Goal: Information Seeking & Learning: Learn about a topic

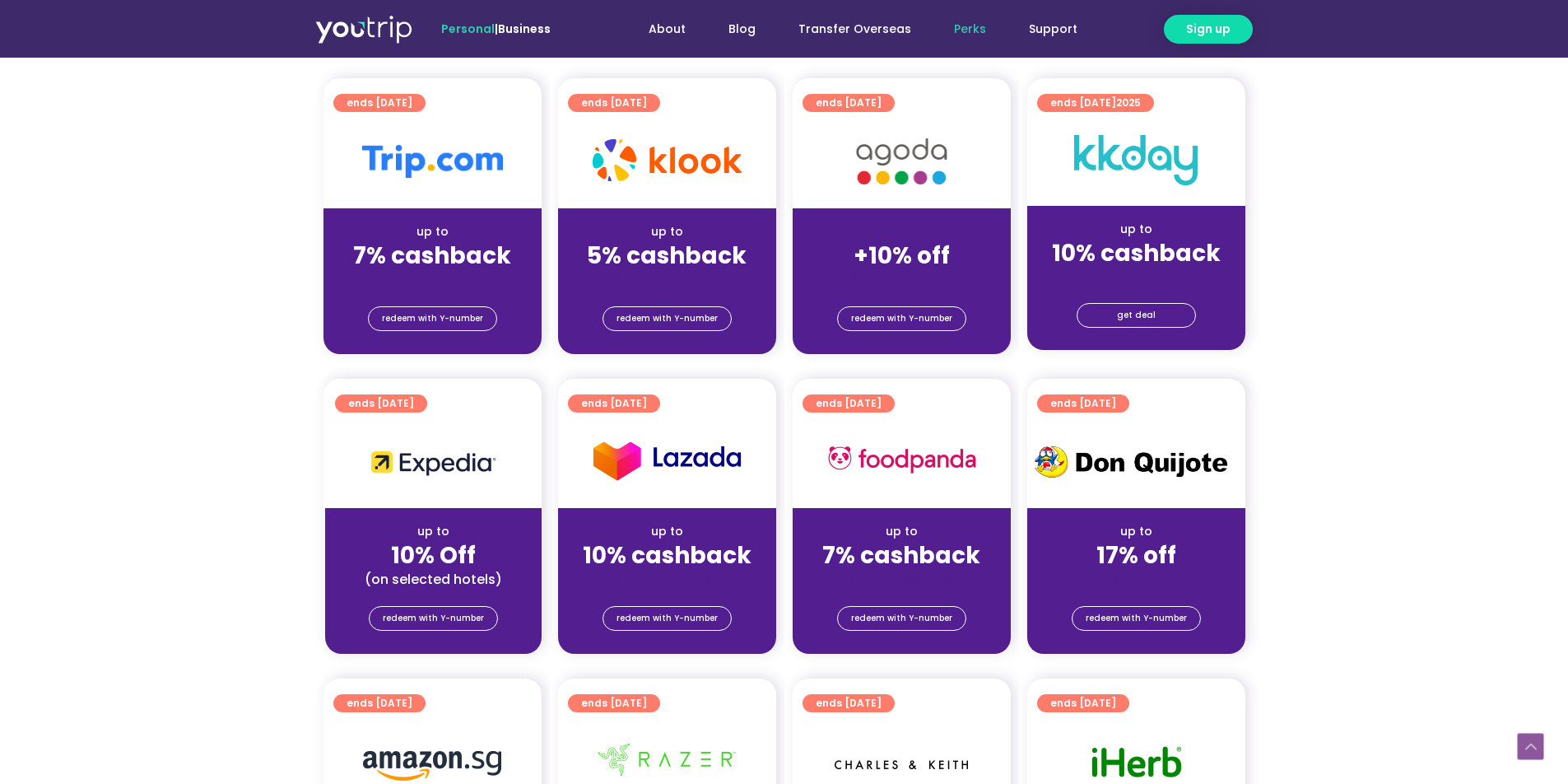
scroll to position [354, 0]
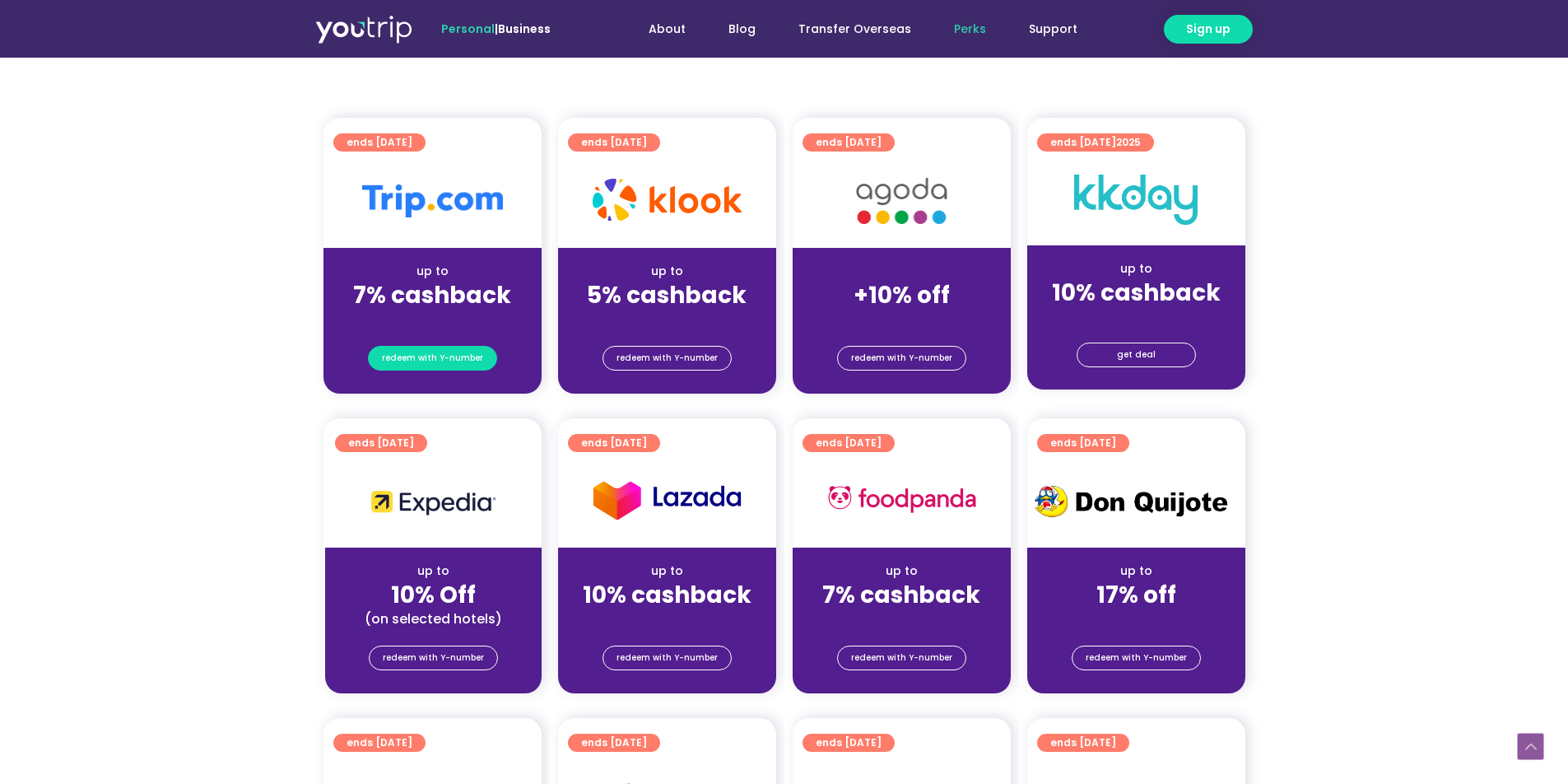
click at [468, 360] on span "redeem with Y-number" at bounding box center [433, 358] width 102 height 23
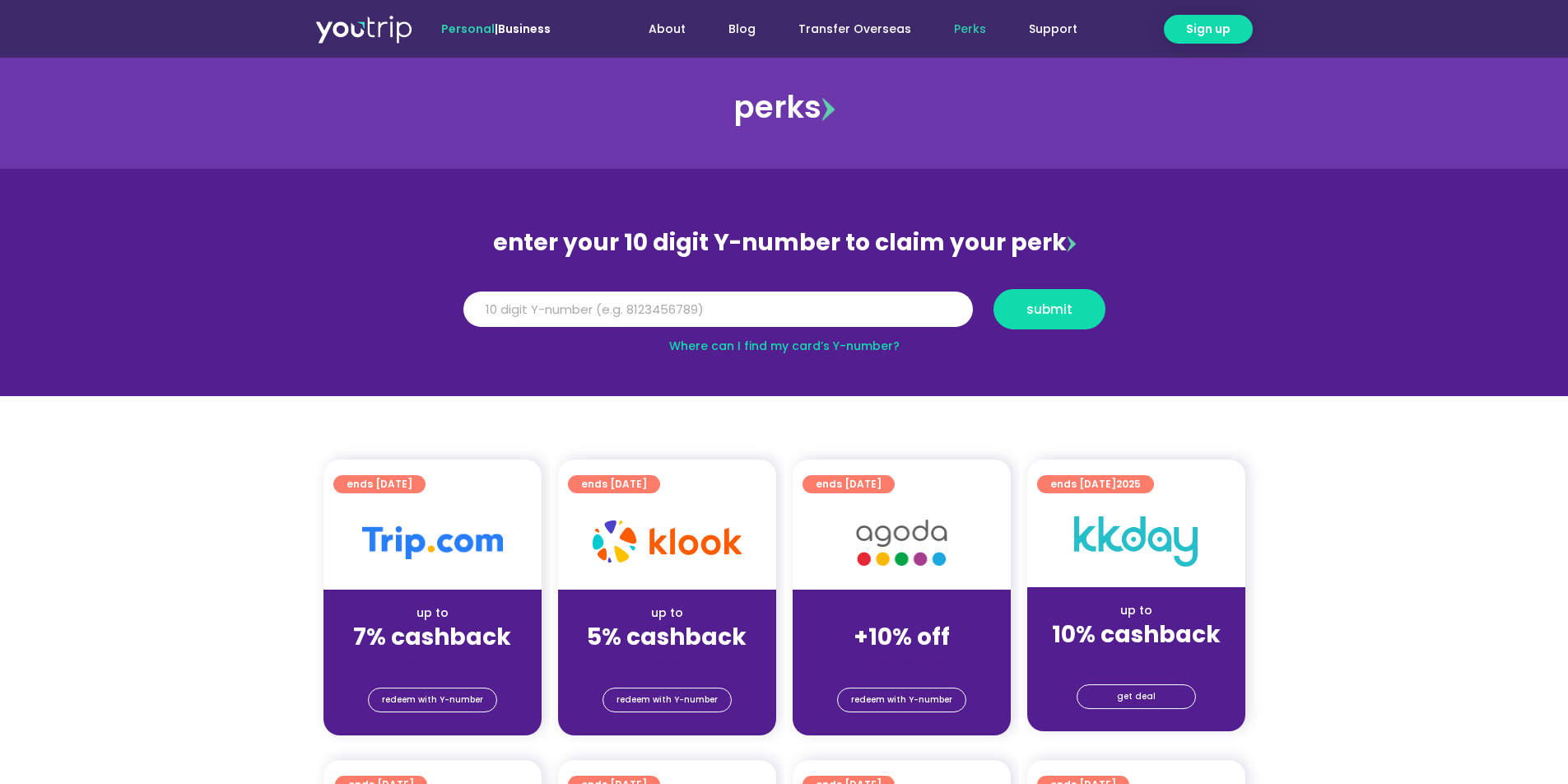
scroll to position [18, 0]
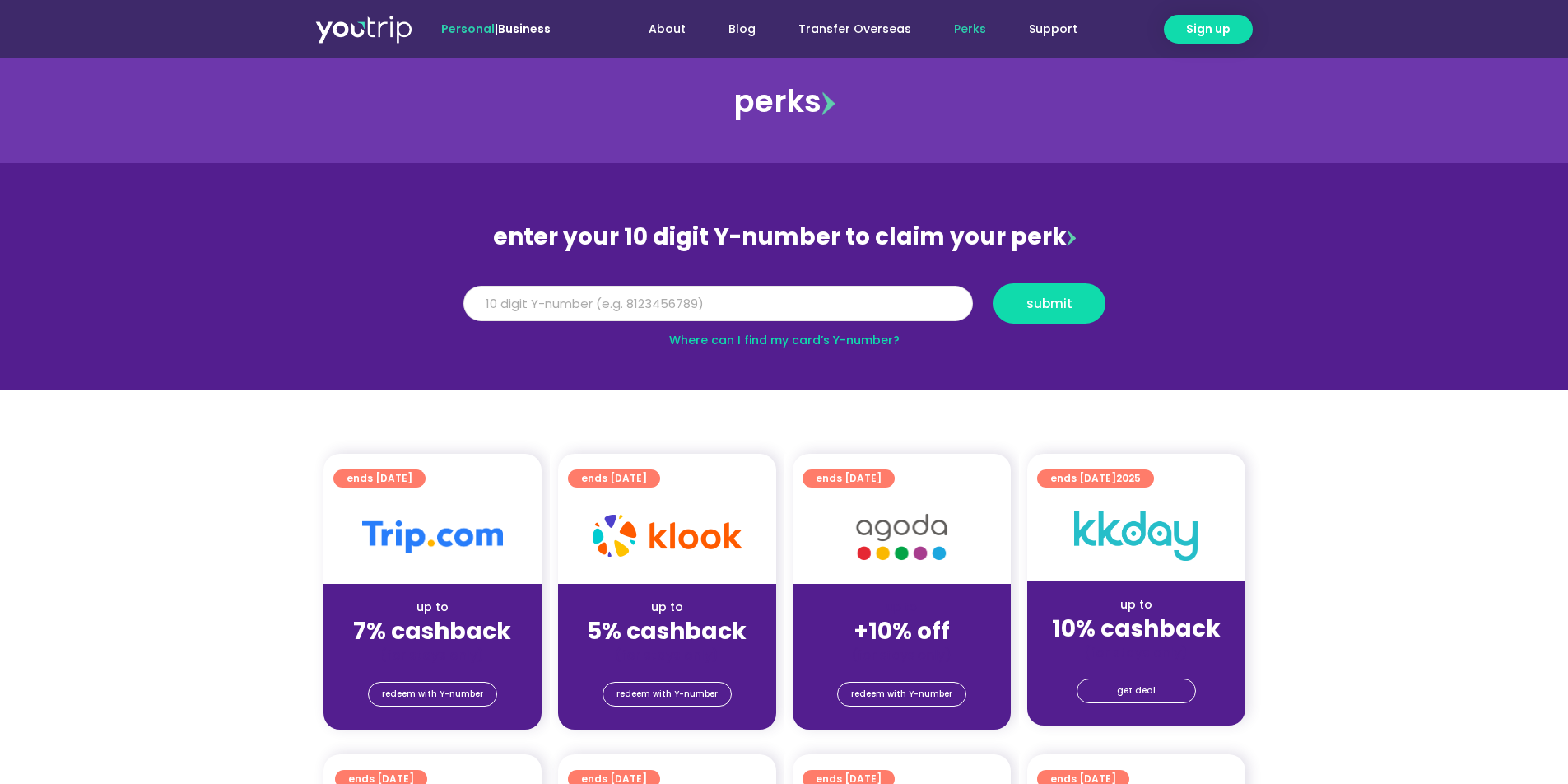
click at [758, 308] on input "Y Number" at bounding box center [718, 304] width 509 height 36
type input "8179759011"
click at [1062, 313] on button "submit" at bounding box center [1050, 303] width 112 height 40
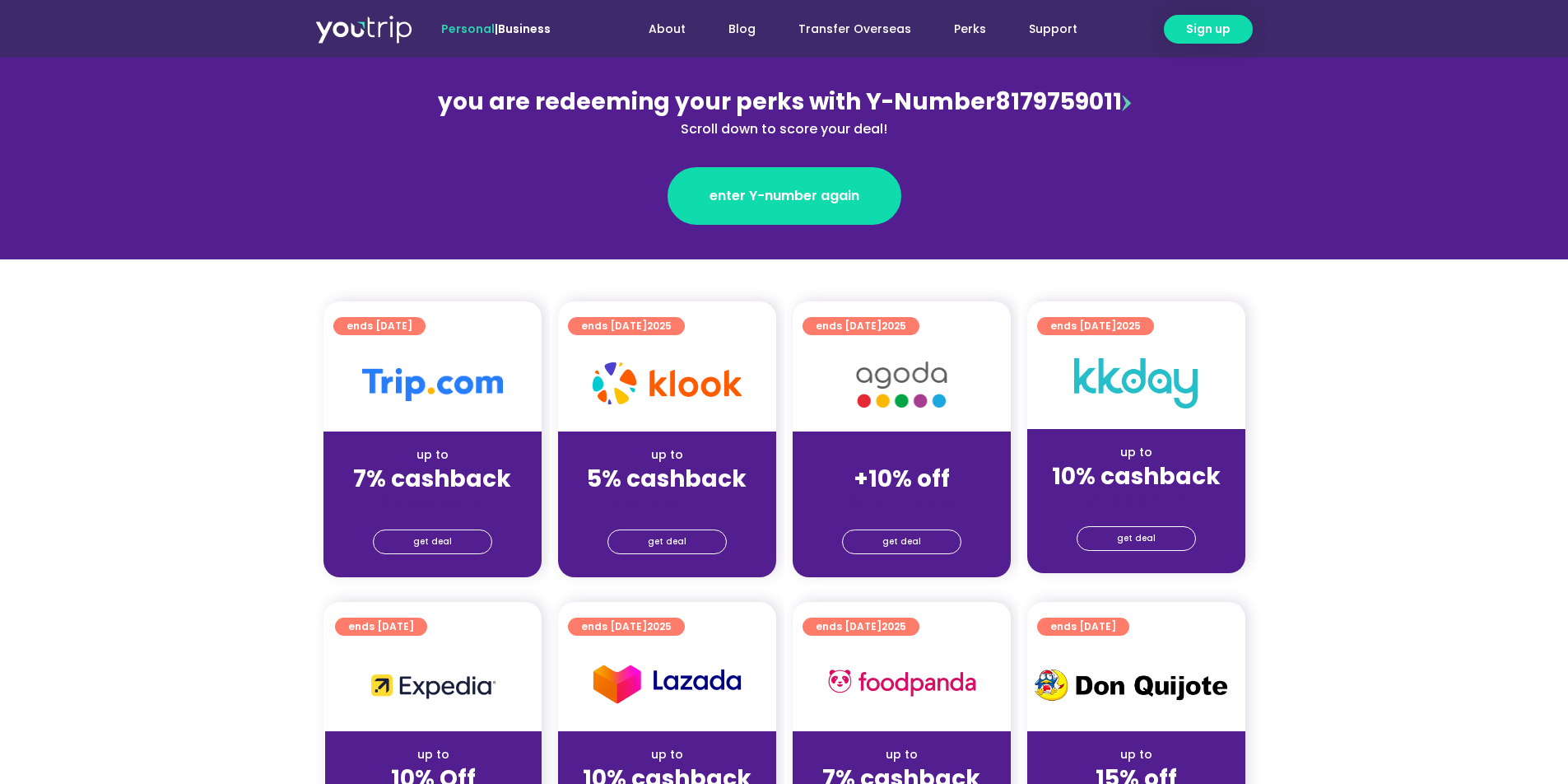
scroll to position [221, 0]
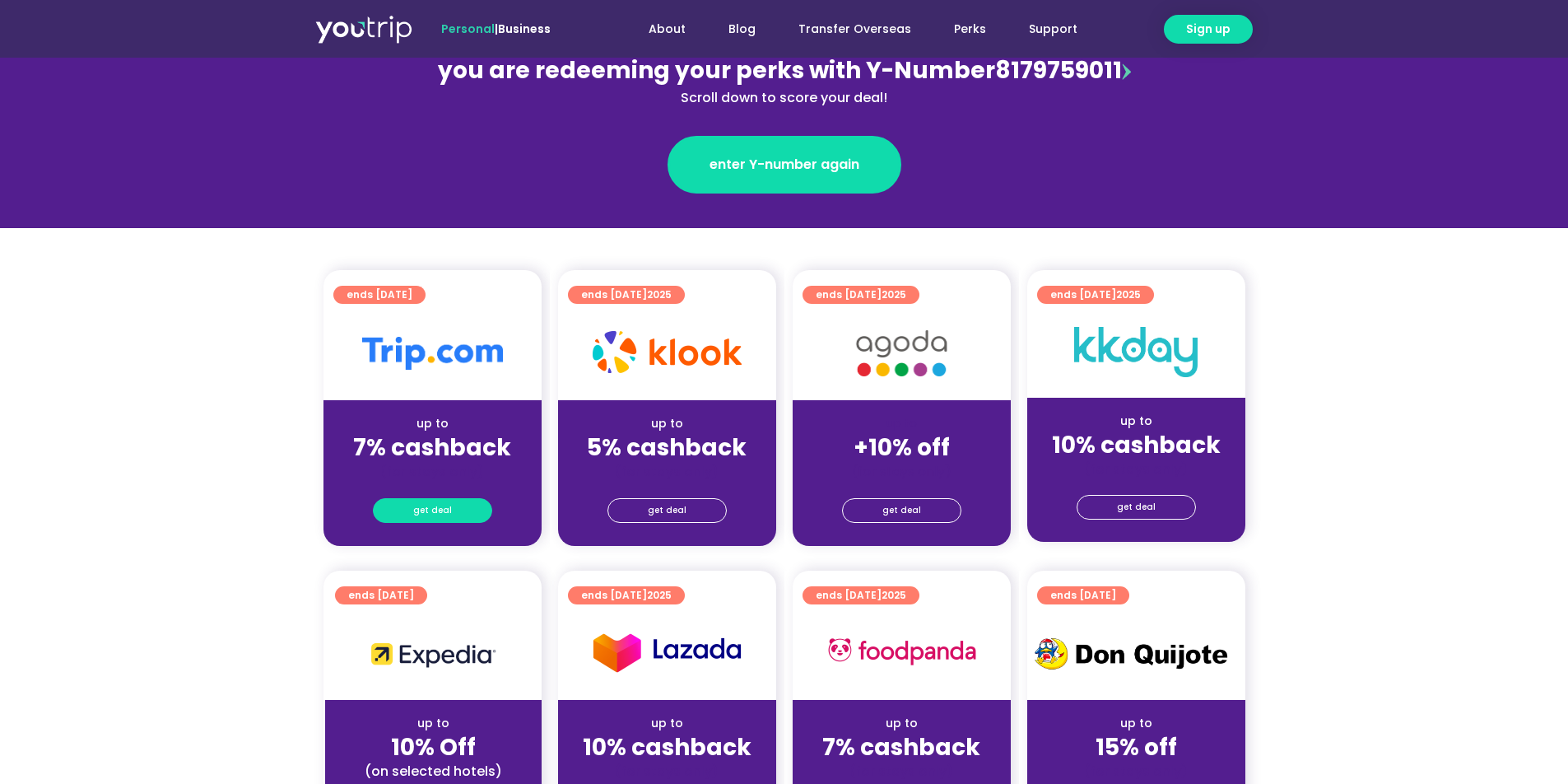
click at [466, 518] on link "get deal" at bounding box center [433, 511] width 120 height 25
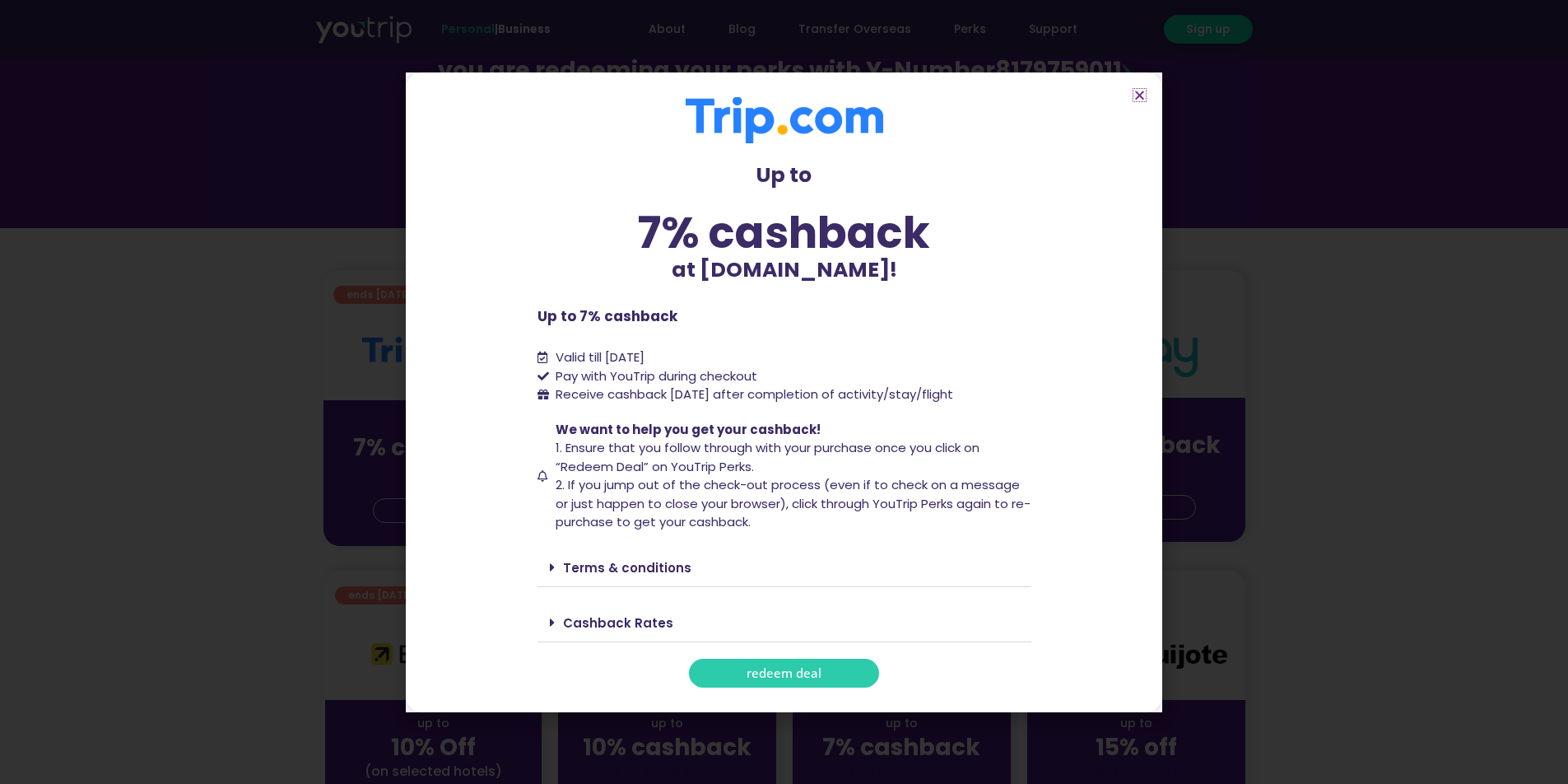
scroll to position [217, 0]
click at [606, 625] on link "Cashback Rates" at bounding box center [618, 622] width 111 height 17
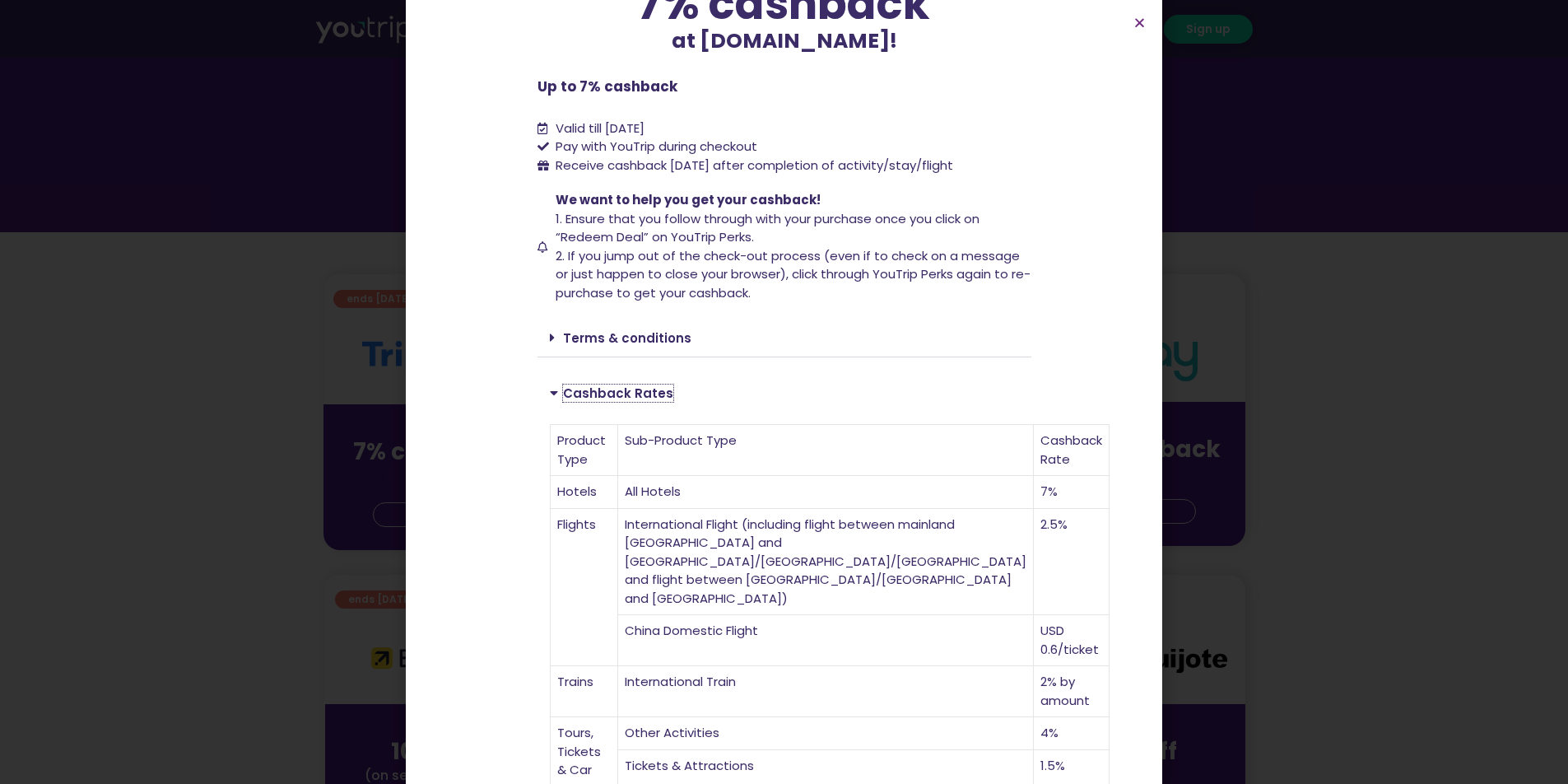
scroll to position [159, 0]
drag, startPoint x: 938, startPoint y: 626, endPoint x: 916, endPoint y: 626, distance: 22.0
click at [1034, 626] on td "USD 0.6/ticket" at bounding box center [1072, 639] width 76 height 51
click at [1034, 631] on td "USD 0.6/ticket" at bounding box center [1072, 639] width 76 height 51
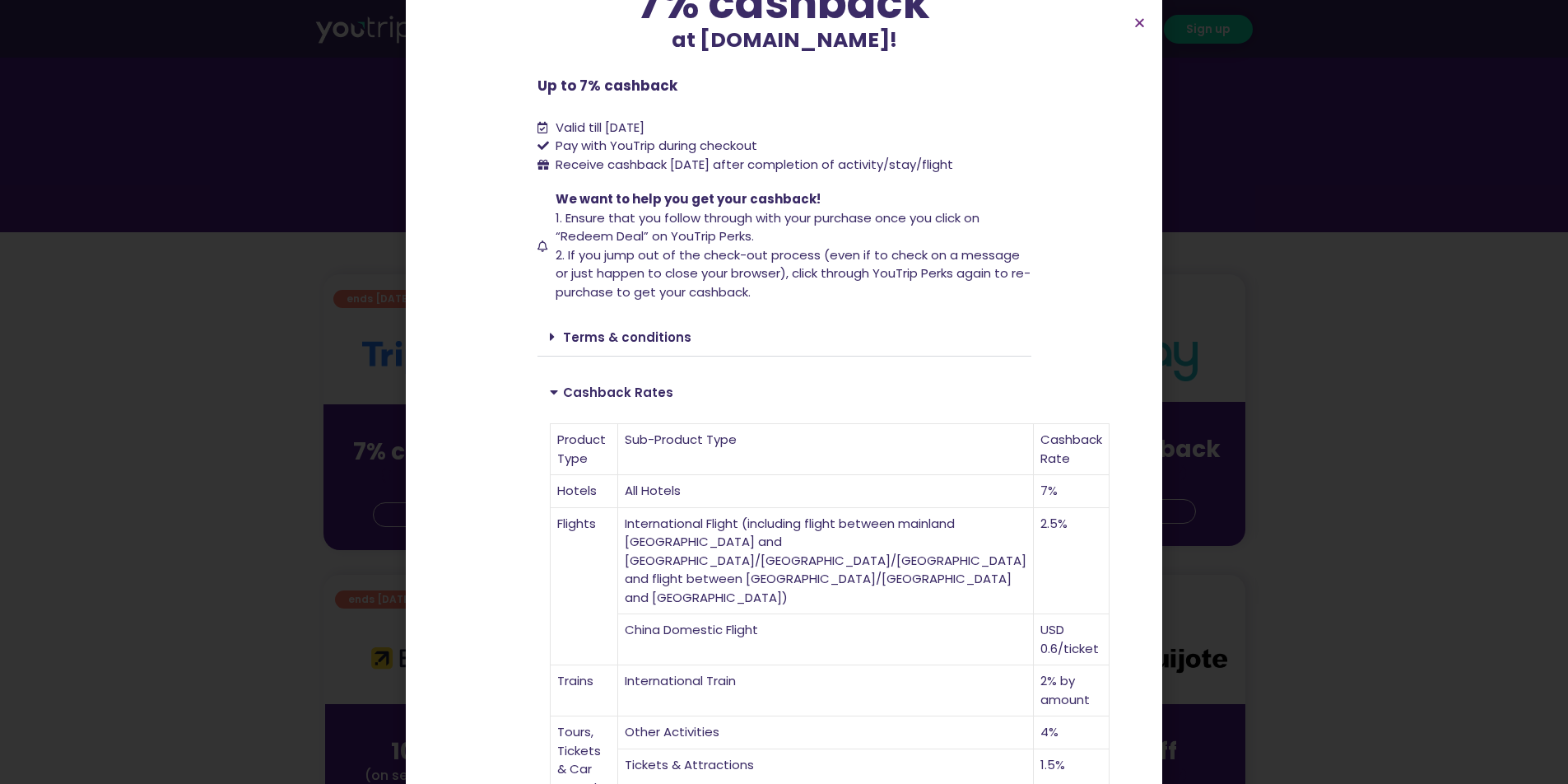
click at [1034, 630] on td "USD 0.6/ticket" at bounding box center [1072, 639] width 76 height 51
drag, startPoint x: 769, startPoint y: 629, endPoint x: 858, endPoint y: 625, distance: 89.1
click at [820, 625] on td "China Domestic Flight" at bounding box center [825, 639] width 416 height 51
click at [1034, 624] on td "USD 0.6/ticket" at bounding box center [1072, 639] width 76 height 51
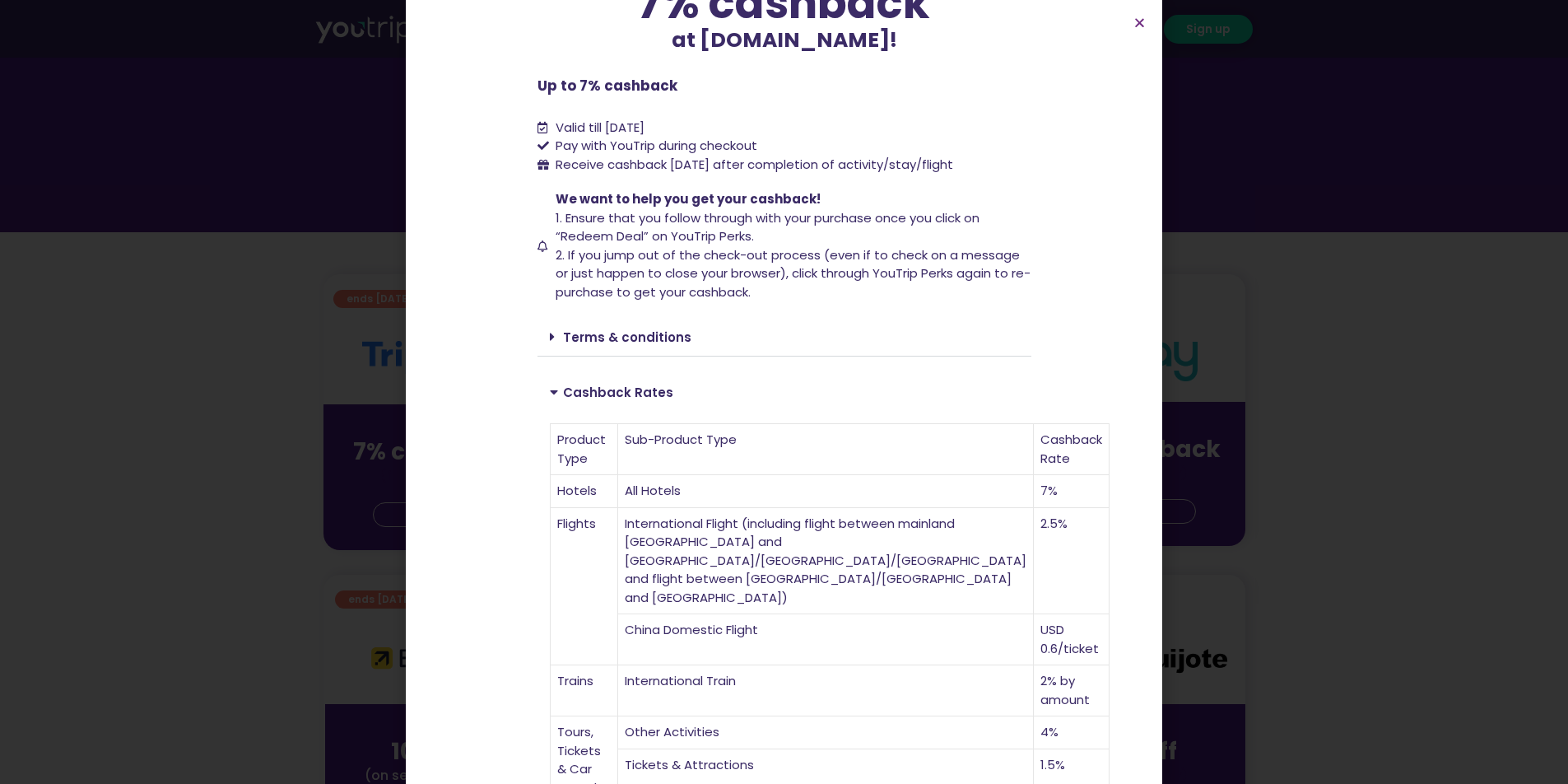
click at [1034, 621] on td "USD 0.6/ticket" at bounding box center [1072, 639] width 76 height 51
drag, startPoint x: 957, startPoint y: 622, endPoint x: 912, endPoint y: 629, distance: 45.5
click at [1034, 629] on td "USD 0.6/ticket" at bounding box center [1072, 639] width 76 height 51
click at [1034, 626] on td "USD 0.6/ticket" at bounding box center [1072, 639] width 76 height 51
click at [1034, 625] on td "USD 0.6/ticket" at bounding box center [1072, 639] width 76 height 51
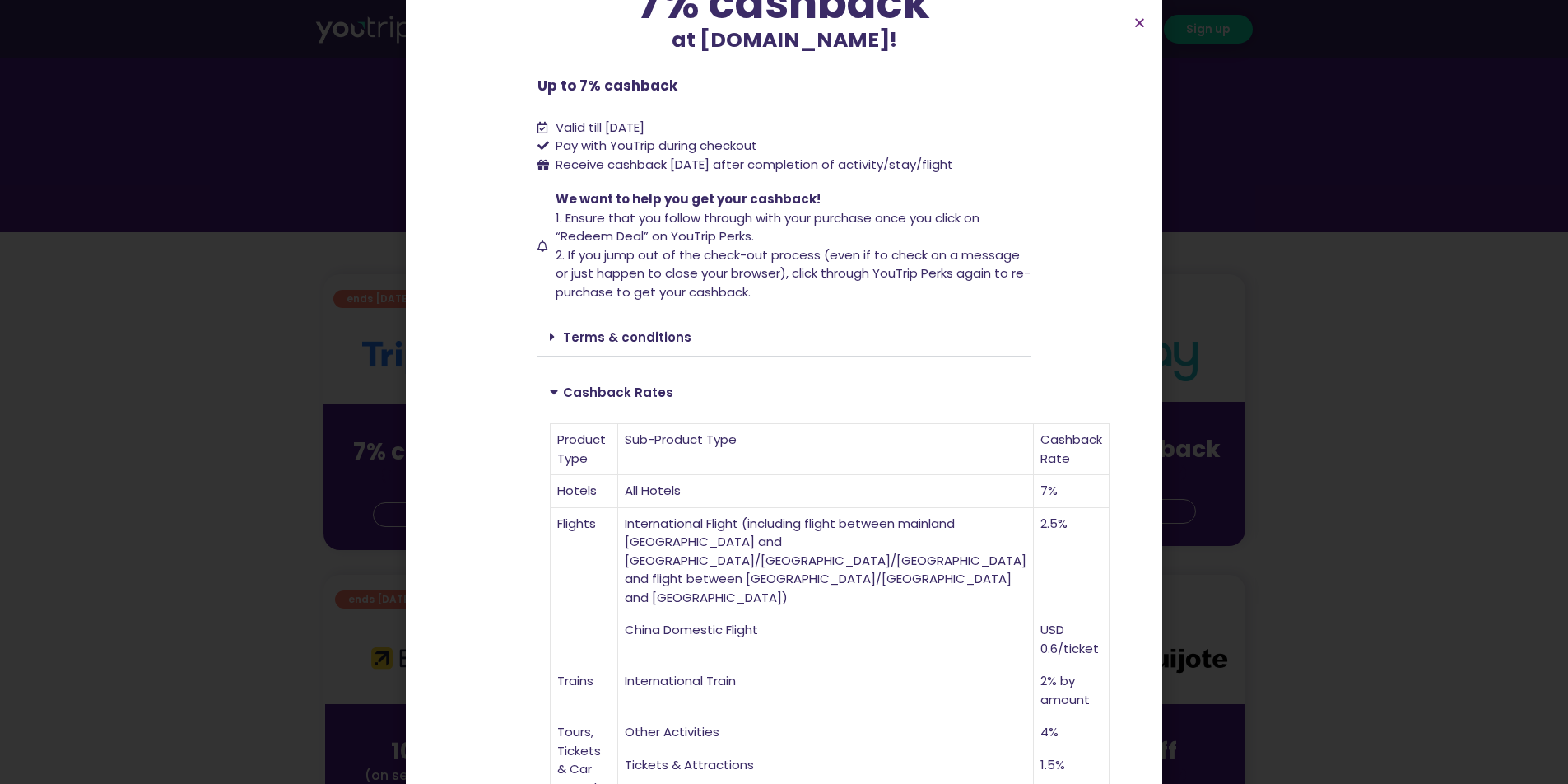
click at [1034, 625] on td "USD 0.6/ticket" at bounding box center [1072, 639] width 76 height 51
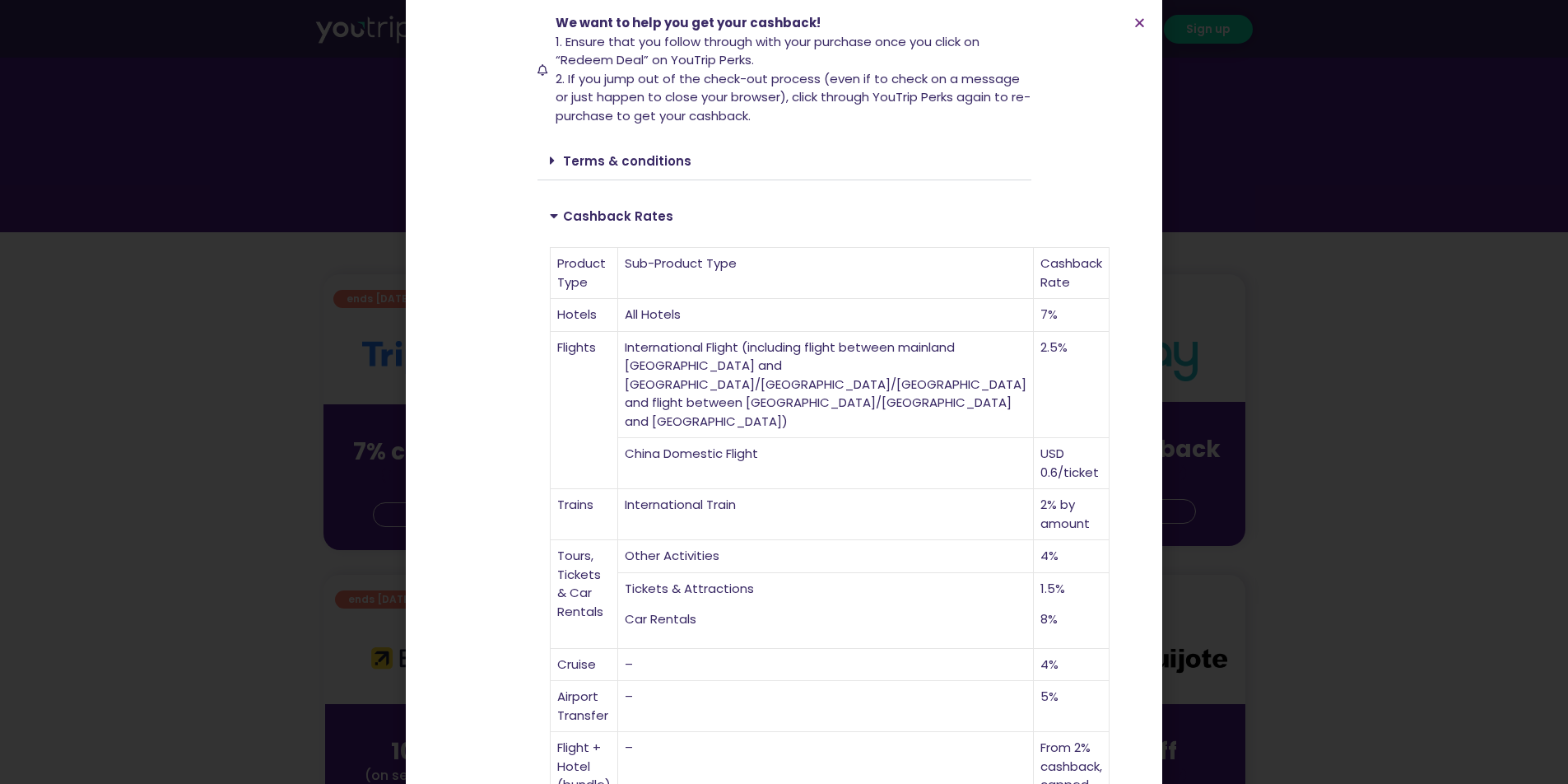
scroll to position [340, 0]
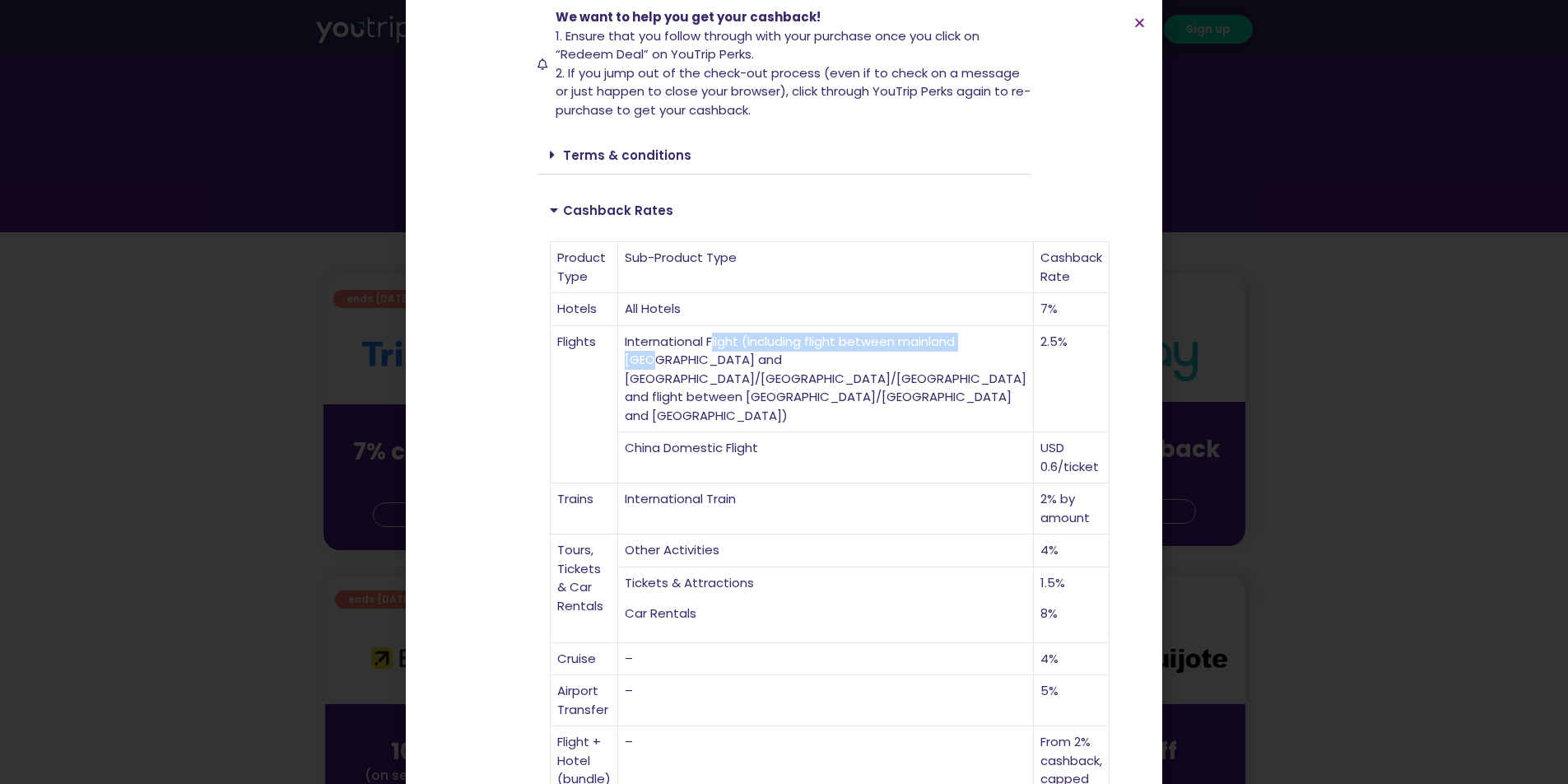
drag, startPoint x: 777, startPoint y: 322, endPoint x: 792, endPoint y: 356, distance: 37.2
click at [787, 349] on td "International Flight (including flight between mainland [GEOGRAPHIC_DATA] and […" at bounding box center [825, 379] width 416 height 107
drag, startPoint x: 801, startPoint y: 364, endPoint x: 795, endPoint y: 375, distance: 12.5
click at [799, 369] on td "International Flight (including flight between mainland [GEOGRAPHIC_DATA] and […" at bounding box center [825, 379] width 416 height 107
click at [794, 353] on td "International Flight (including flight between mainland [GEOGRAPHIC_DATA] and […" at bounding box center [825, 379] width 416 height 107
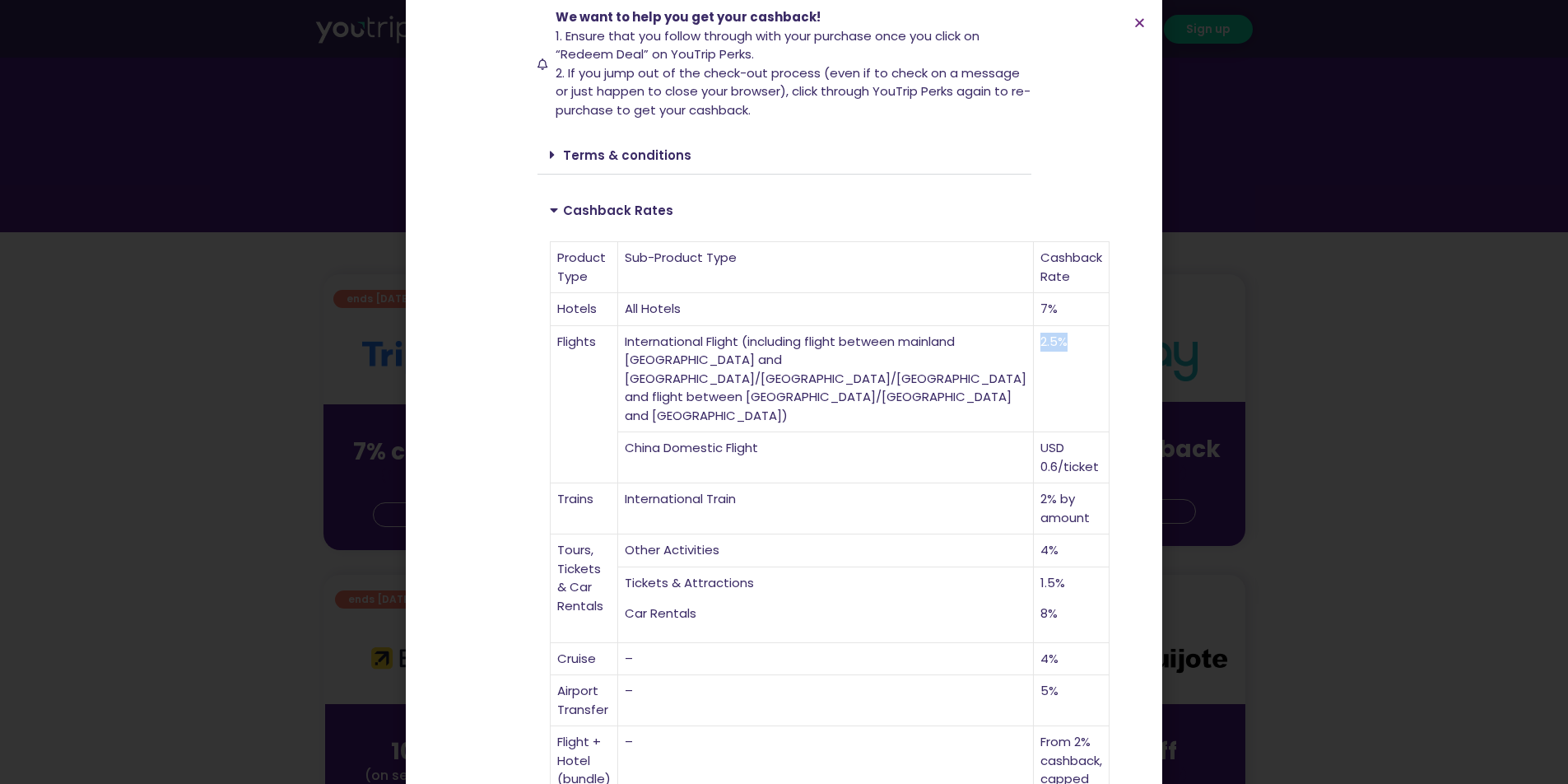
drag, startPoint x: 909, startPoint y: 314, endPoint x: 879, endPoint y: 319, distance: 30.4
click at [1034, 326] on td "2.5%" at bounding box center [1072, 379] width 76 height 107
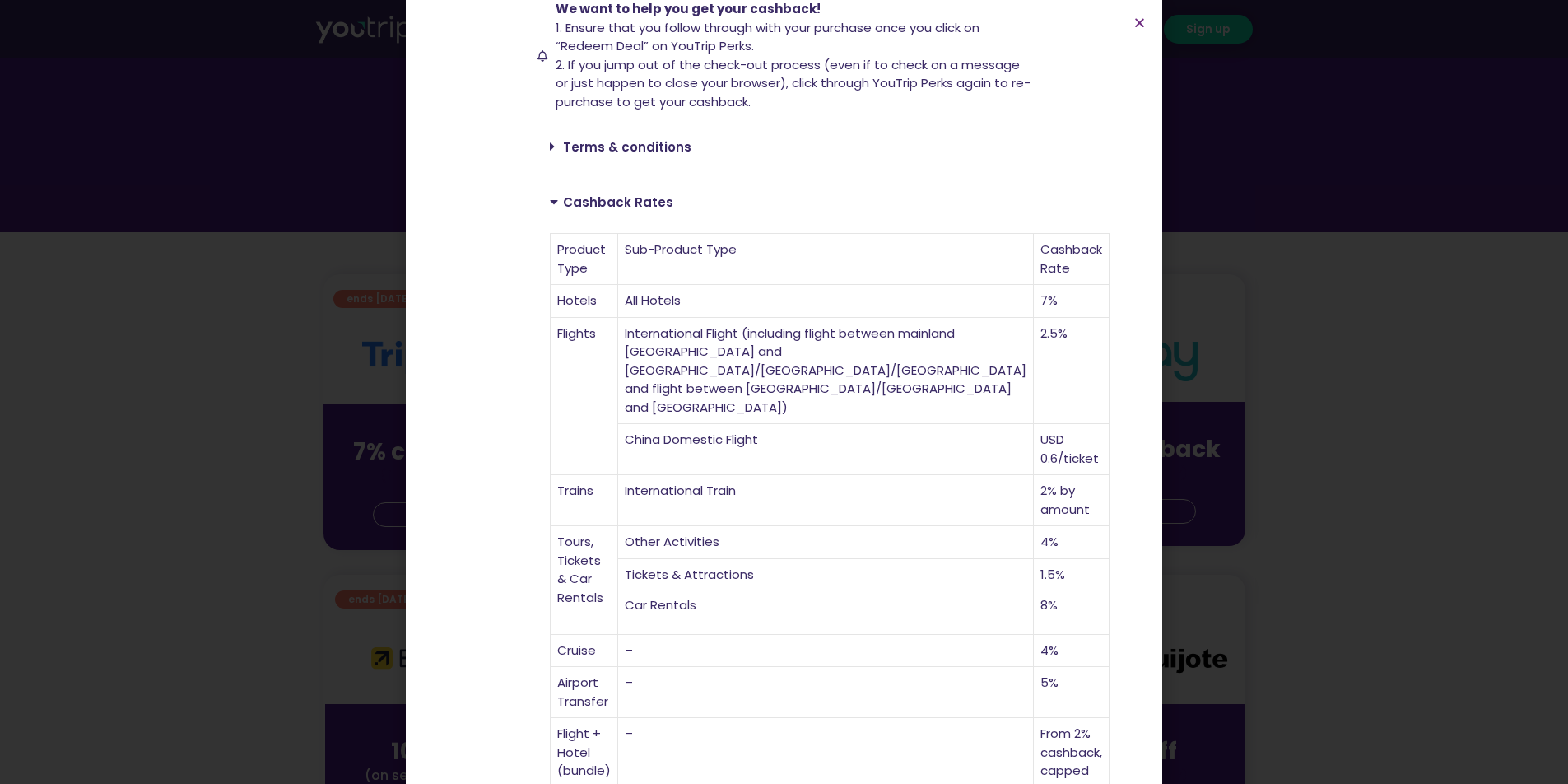
click at [1034, 442] on td "USD 0.6/ticket" at bounding box center [1072, 449] width 76 height 51
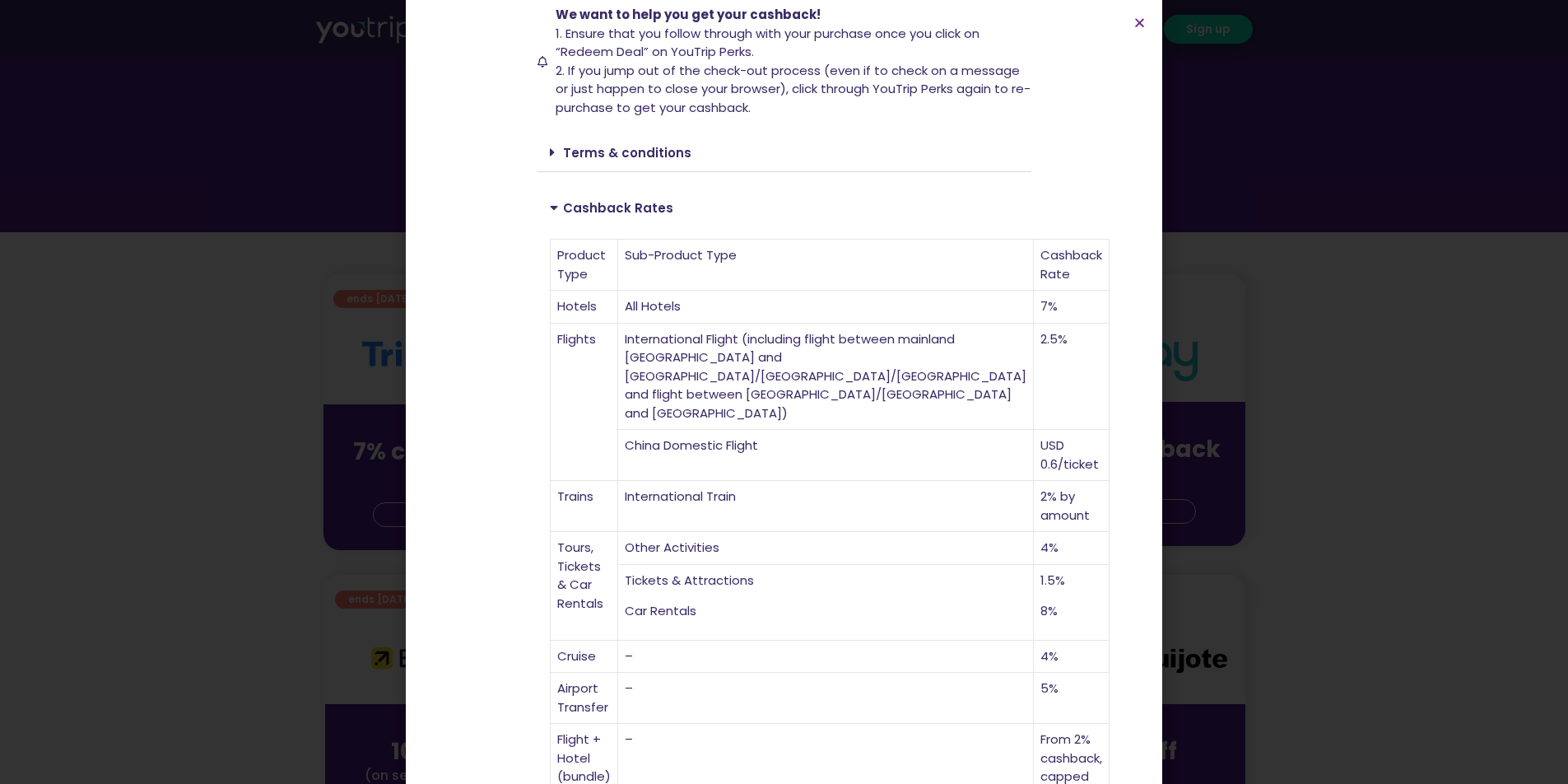
click at [1311, 348] on div "Up to 7% cashback at [DOMAIN_NAME]! Up to 7% cashback at [DOMAIN_NAME]! Up to 7…" at bounding box center [784, 392] width 1568 height 784
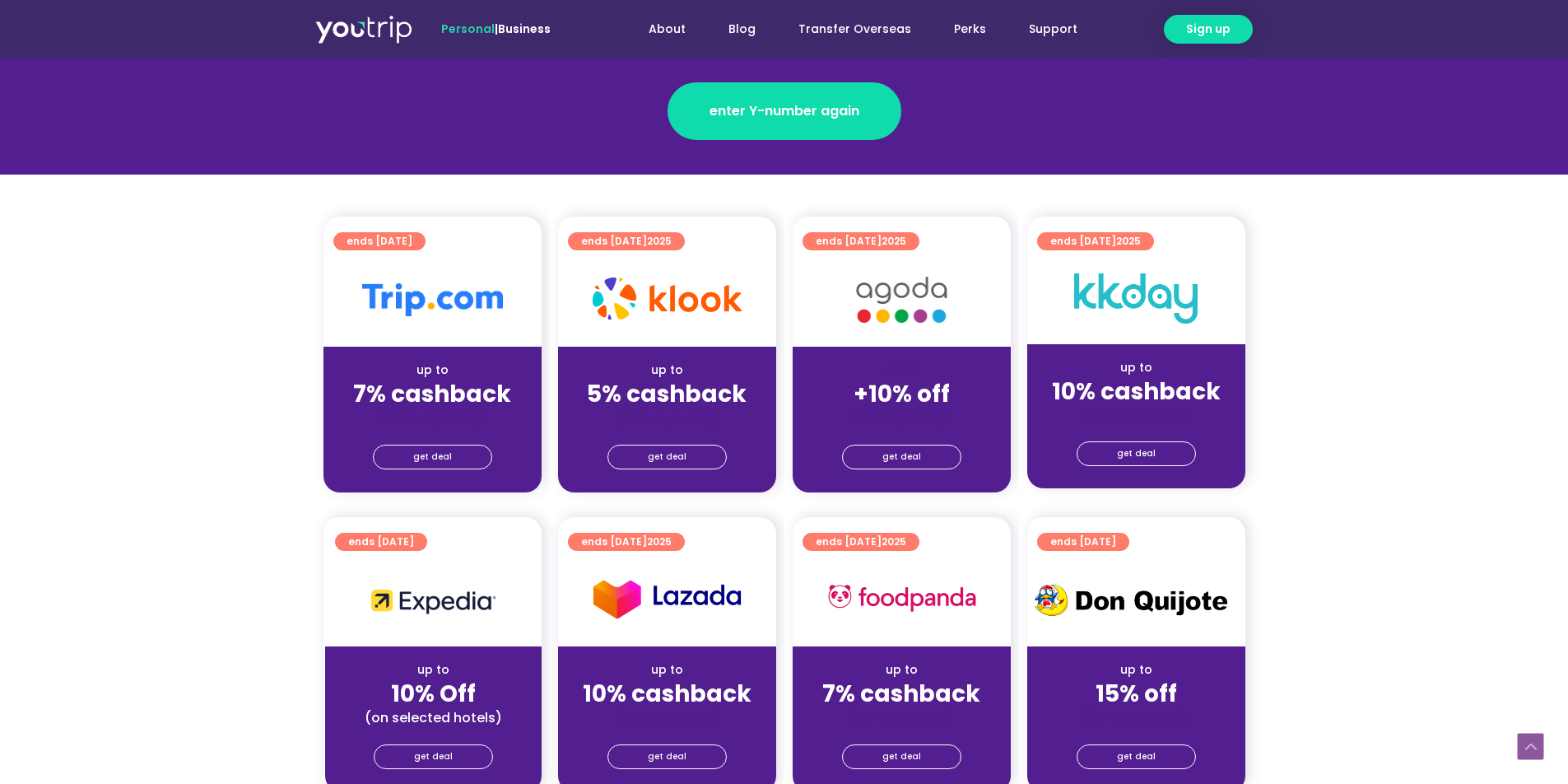
scroll to position [276, 0]
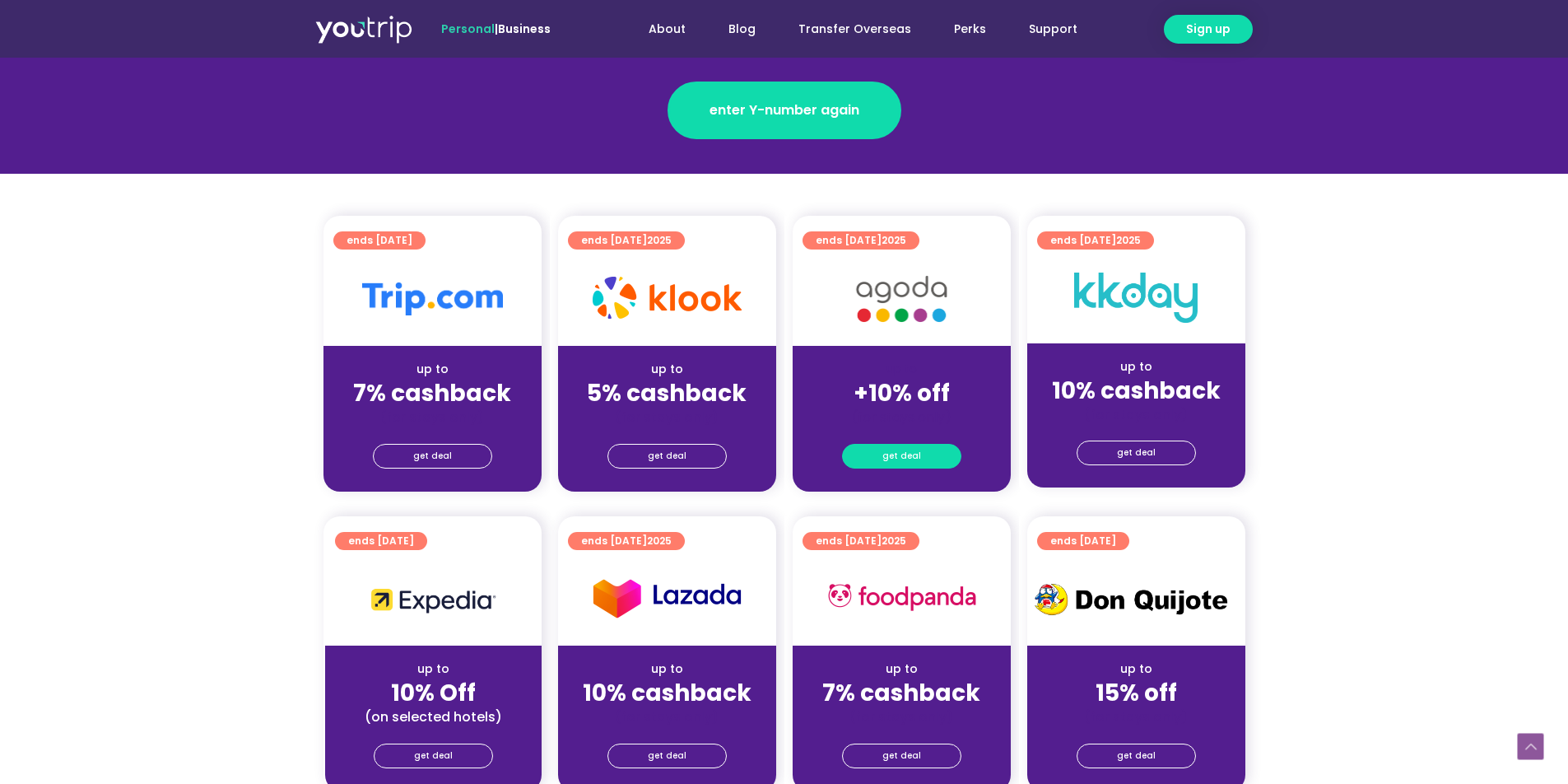
click at [922, 457] on link "get deal" at bounding box center [902, 456] width 120 height 25
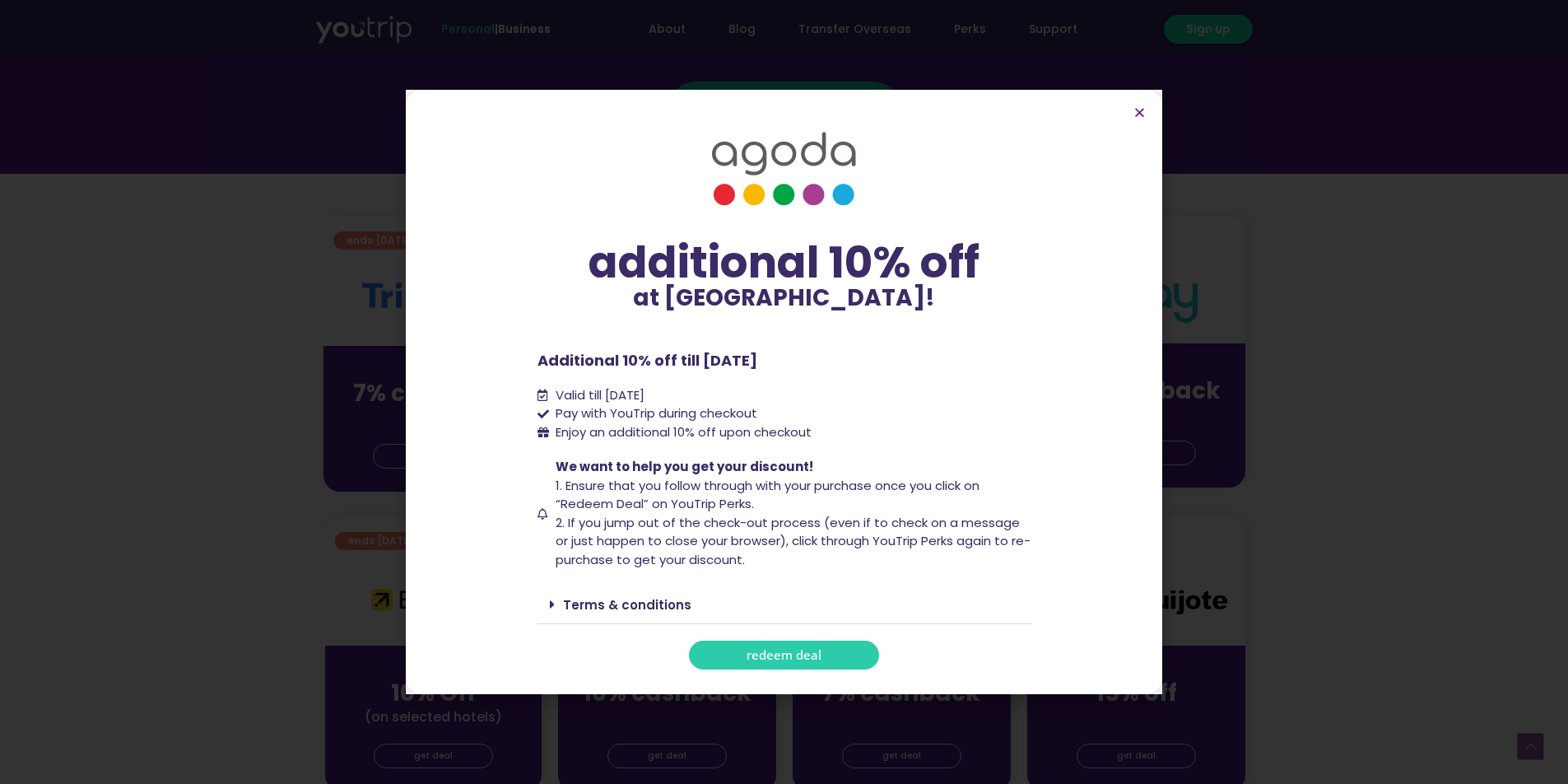
click at [666, 601] on link "Terms & conditions" at bounding box center [627, 604] width 129 height 17
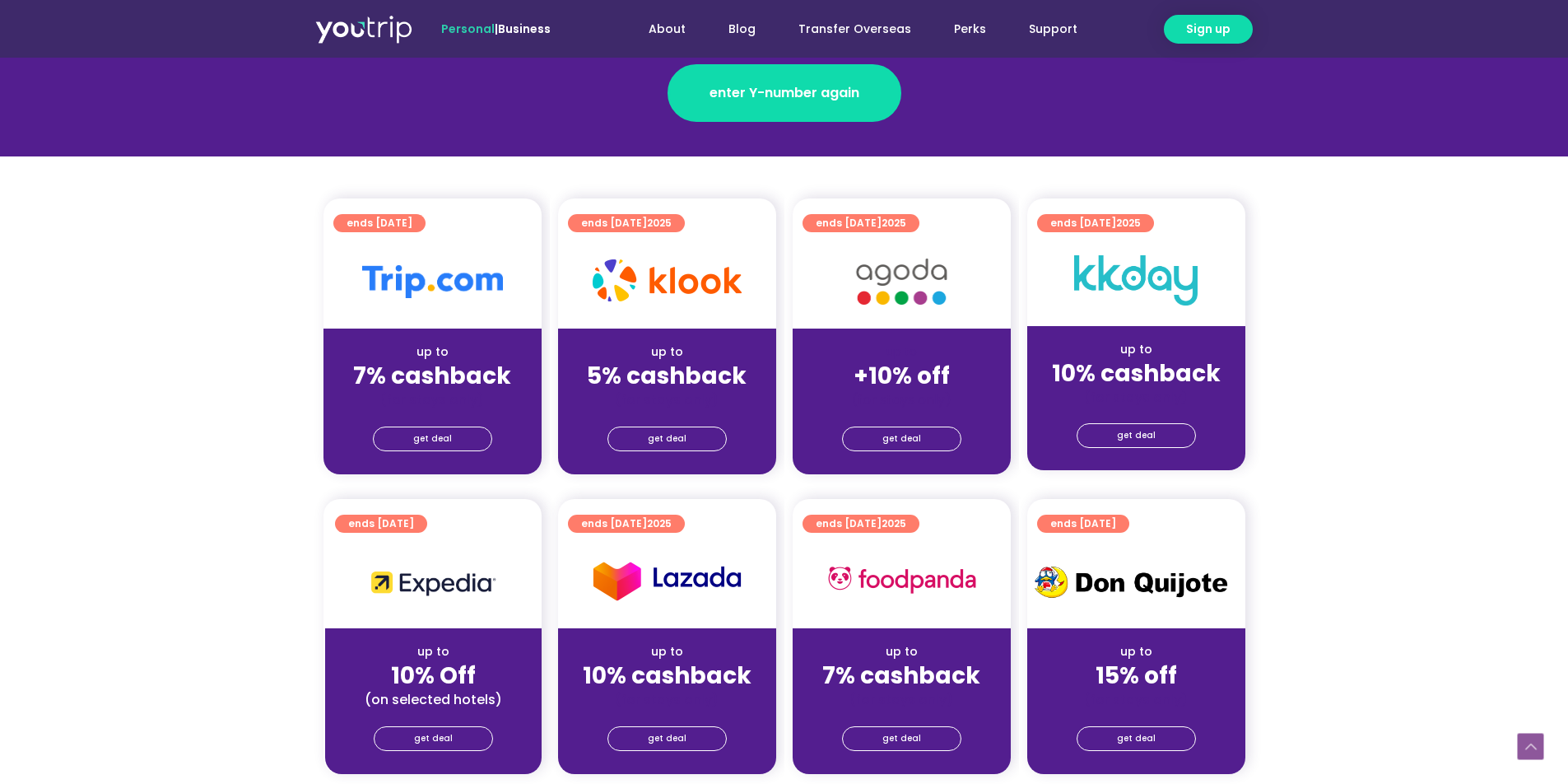
scroll to position [279, 0]
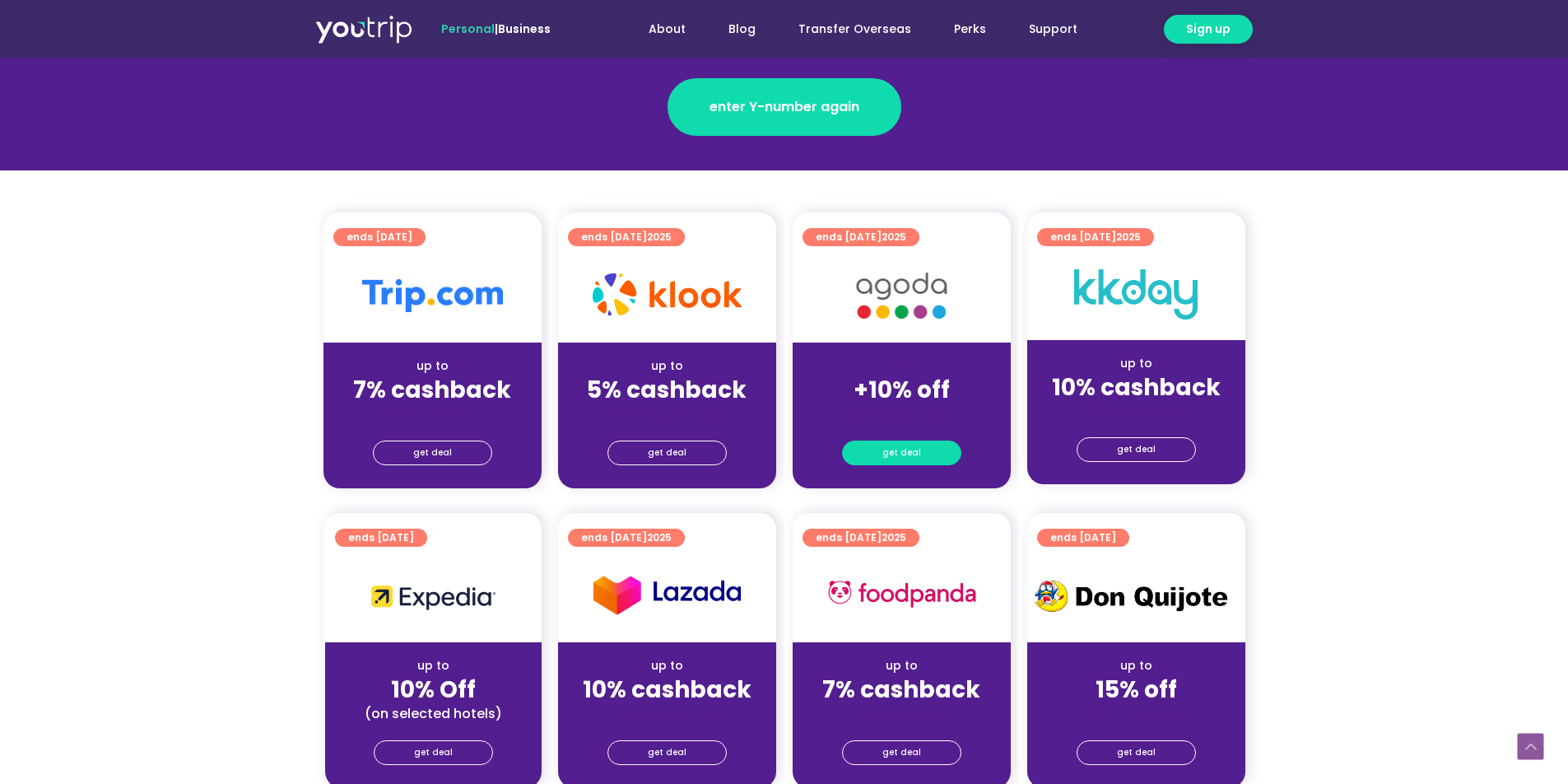
click at [919, 456] on link "get deal" at bounding box center [902, 453] width 120 height 25
click at [1462, 404] on section "ends [DATE] up to 7% cashback (for stays only) get deal ends [DATE] up to 5% ca…" at bounding box center [784, 360] width 1568 height 295
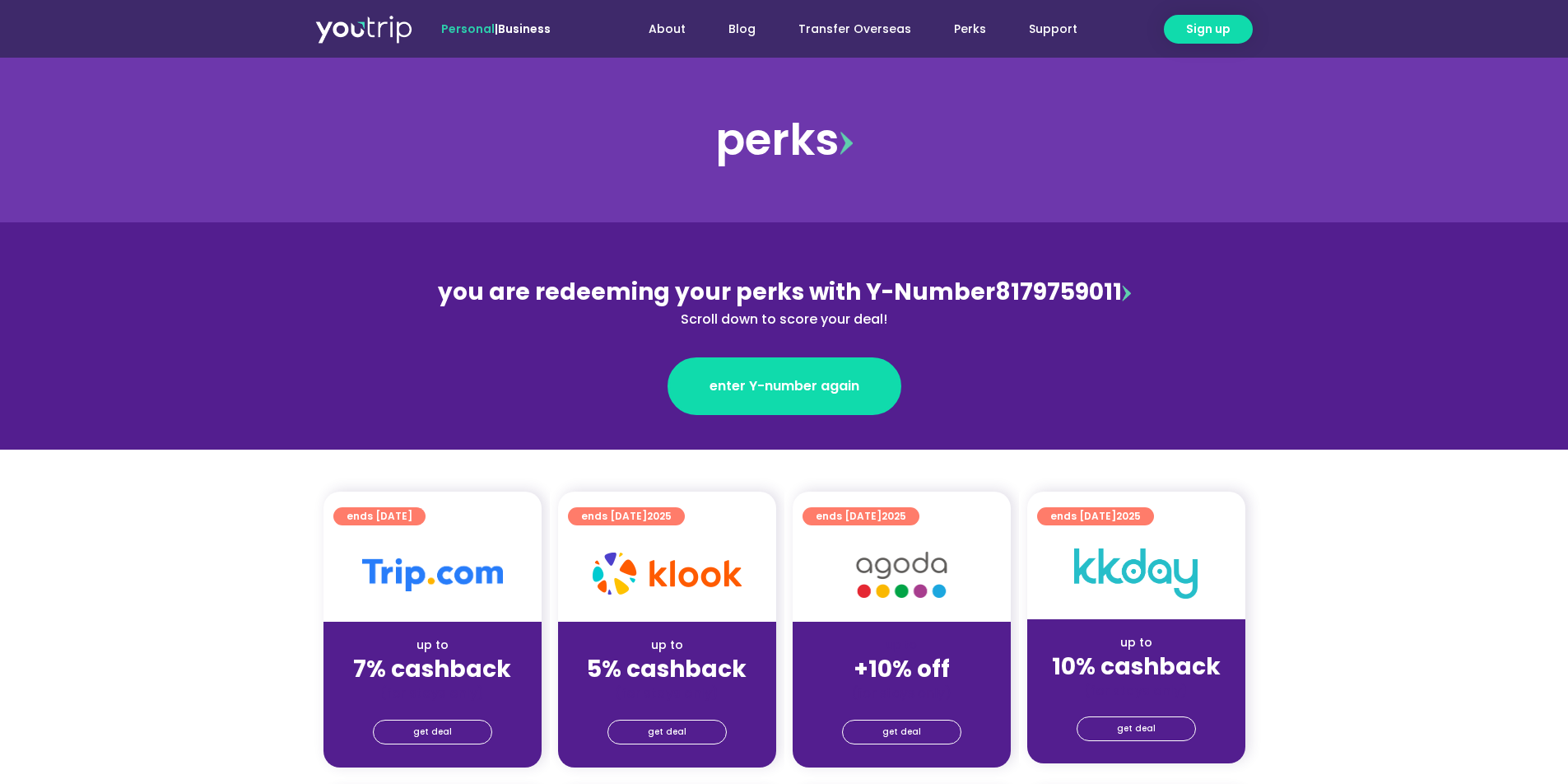
scroll to position [0, 0]
